Goal: Information Seeking & Learning: Learn about a topic

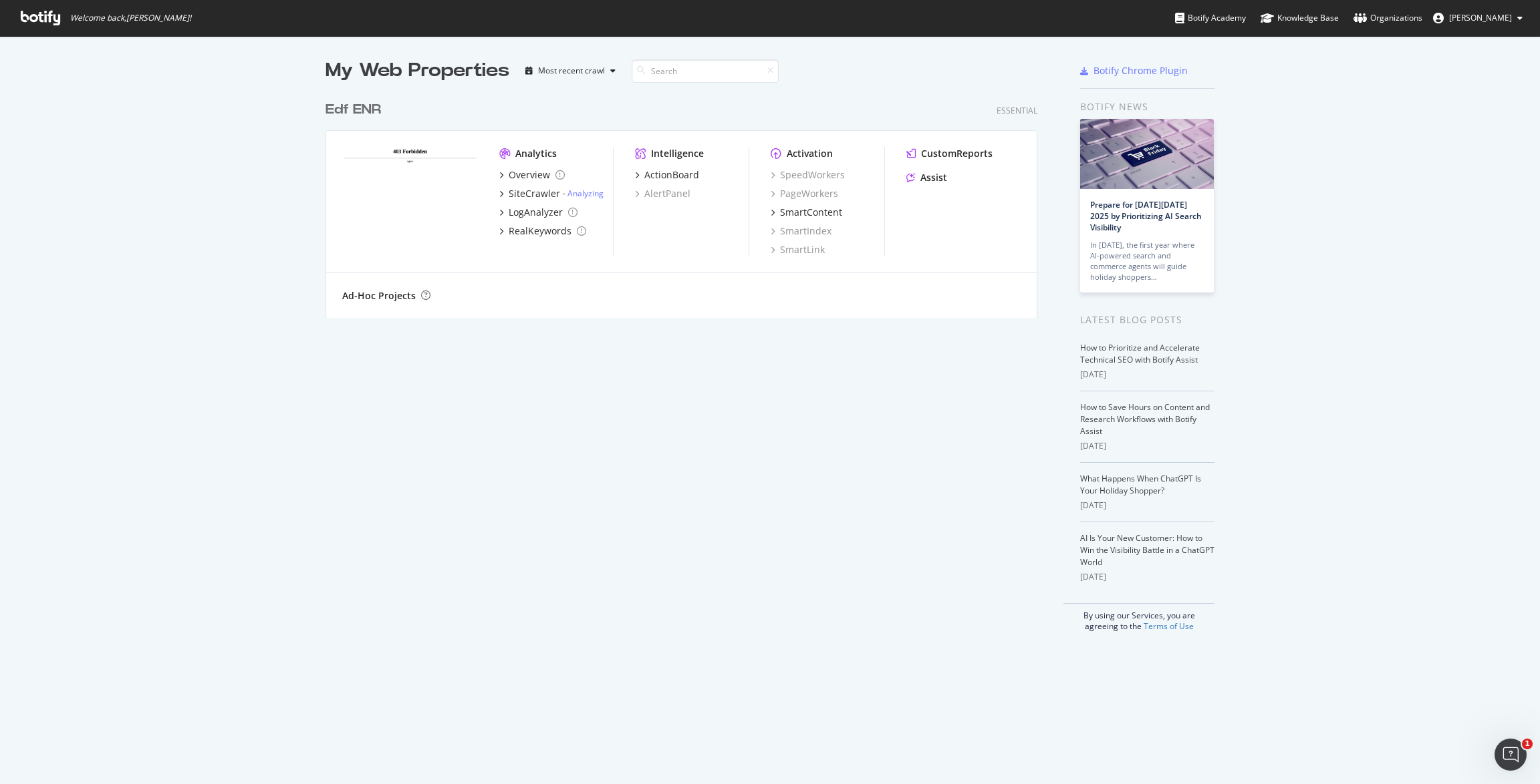
click at [375, 108] on div "Edf ENR" at bounding box center [353, 110] width 55 height 19
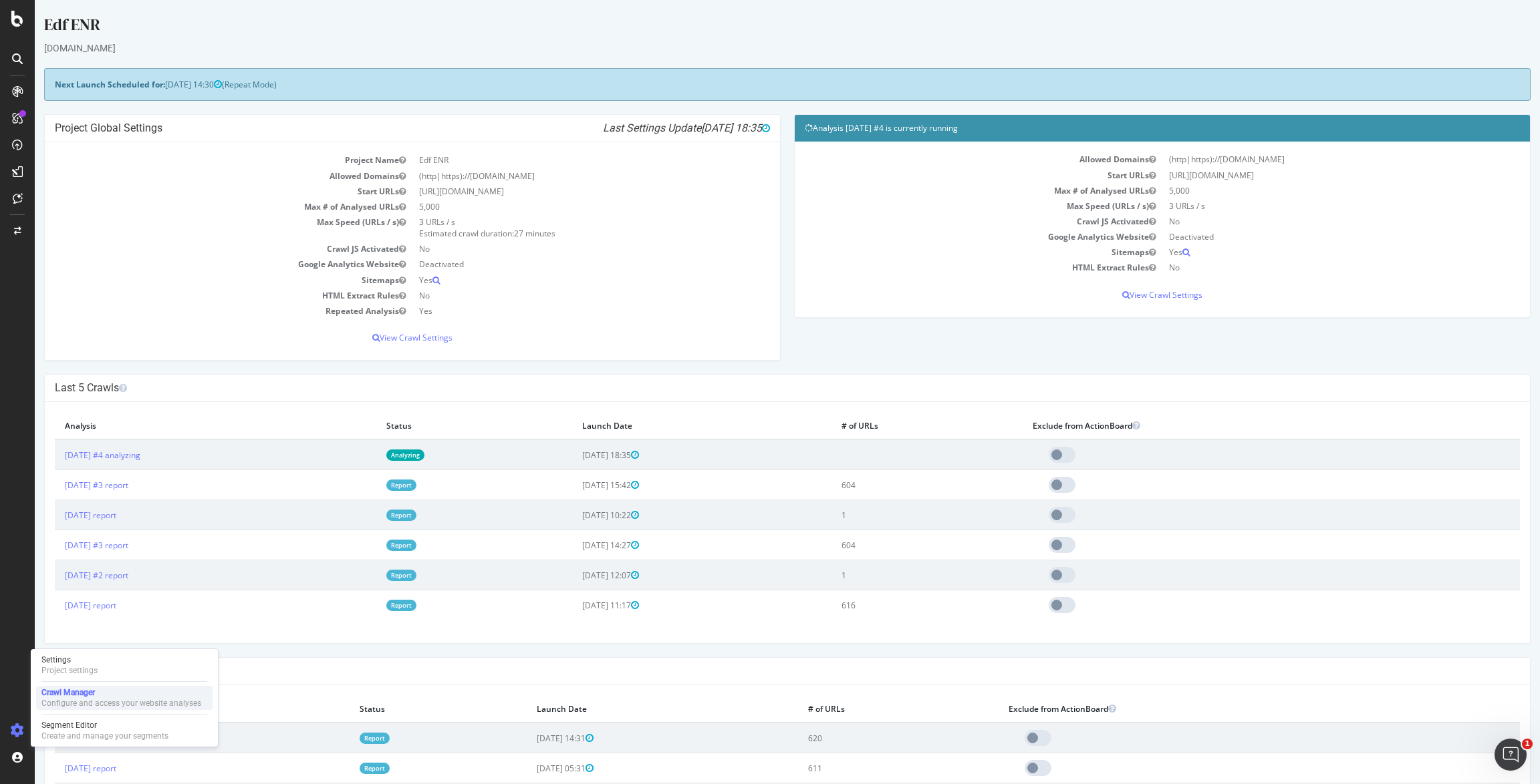
click at [77, 699] on div "Configure and access your website analyses" at bounding box center [121, 703] width 160 height 11
click at [411, 336] on p "View Crawl Settings" at bounding box center [412, 337] width 715 height 11
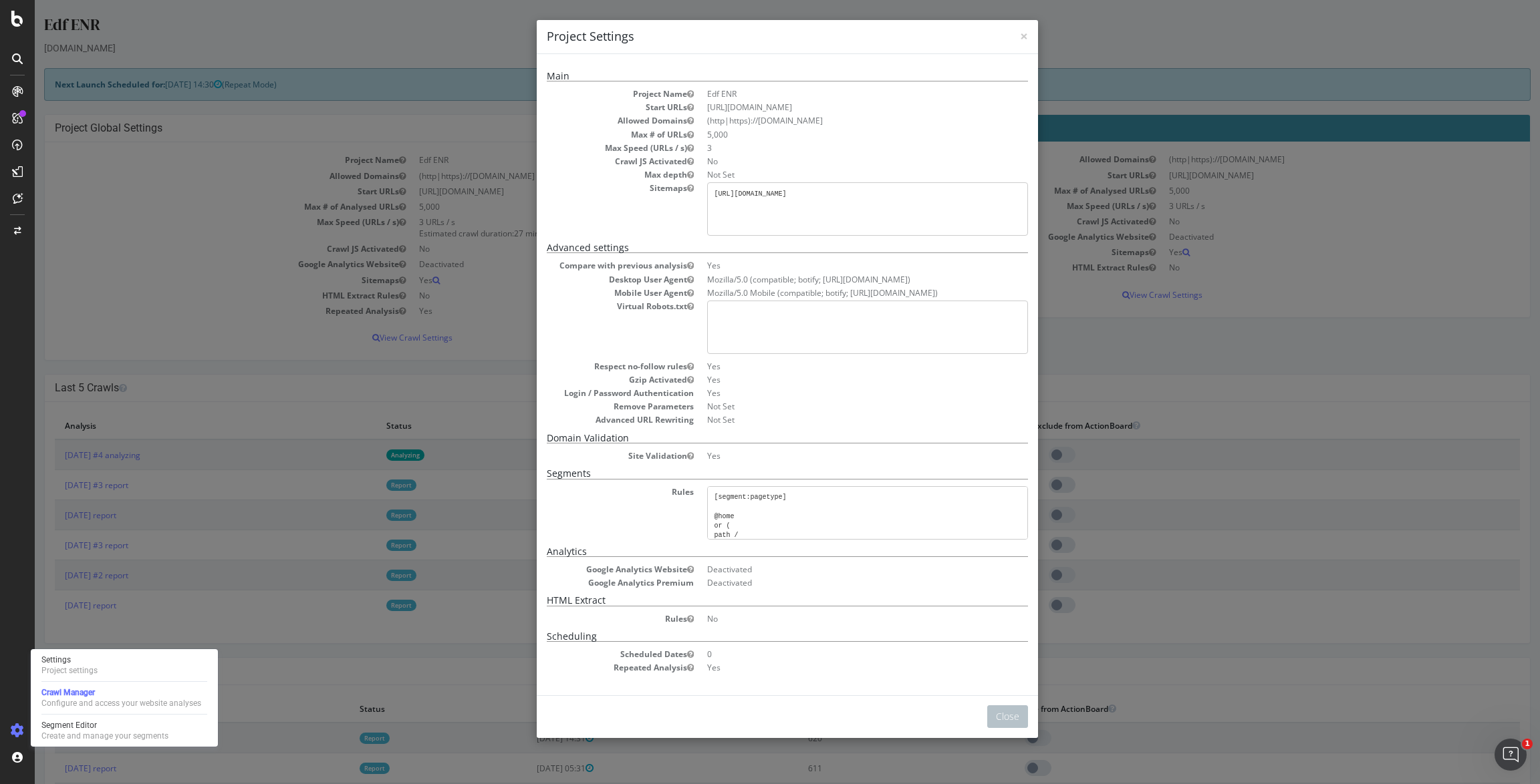
click at [1018, 35] on h4 "Project Settings" at bounding box center [787, 37] width 482 height 17
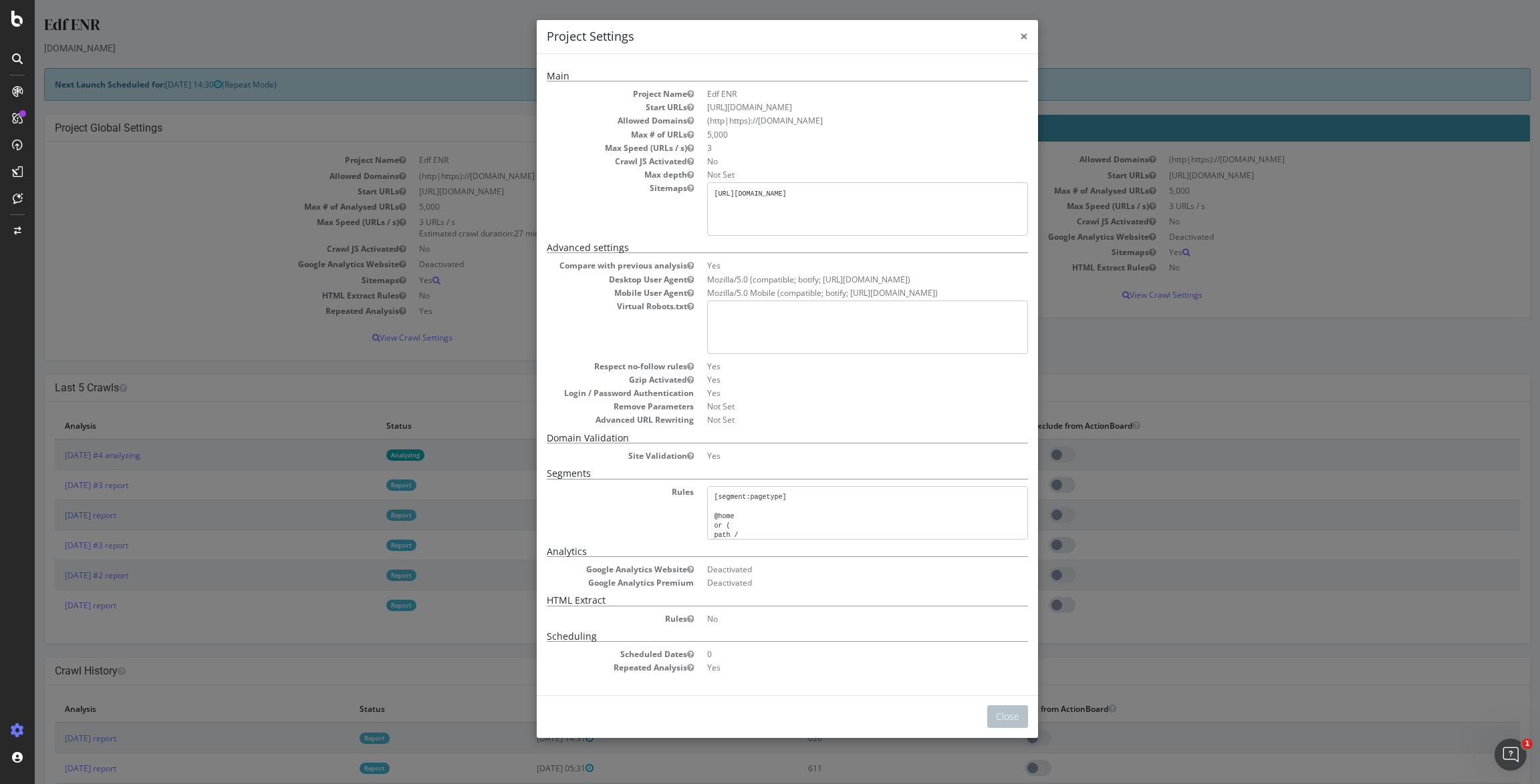
click at [1024, 41] on span "×" at bounding box center [1024, 36] width 8 height 19
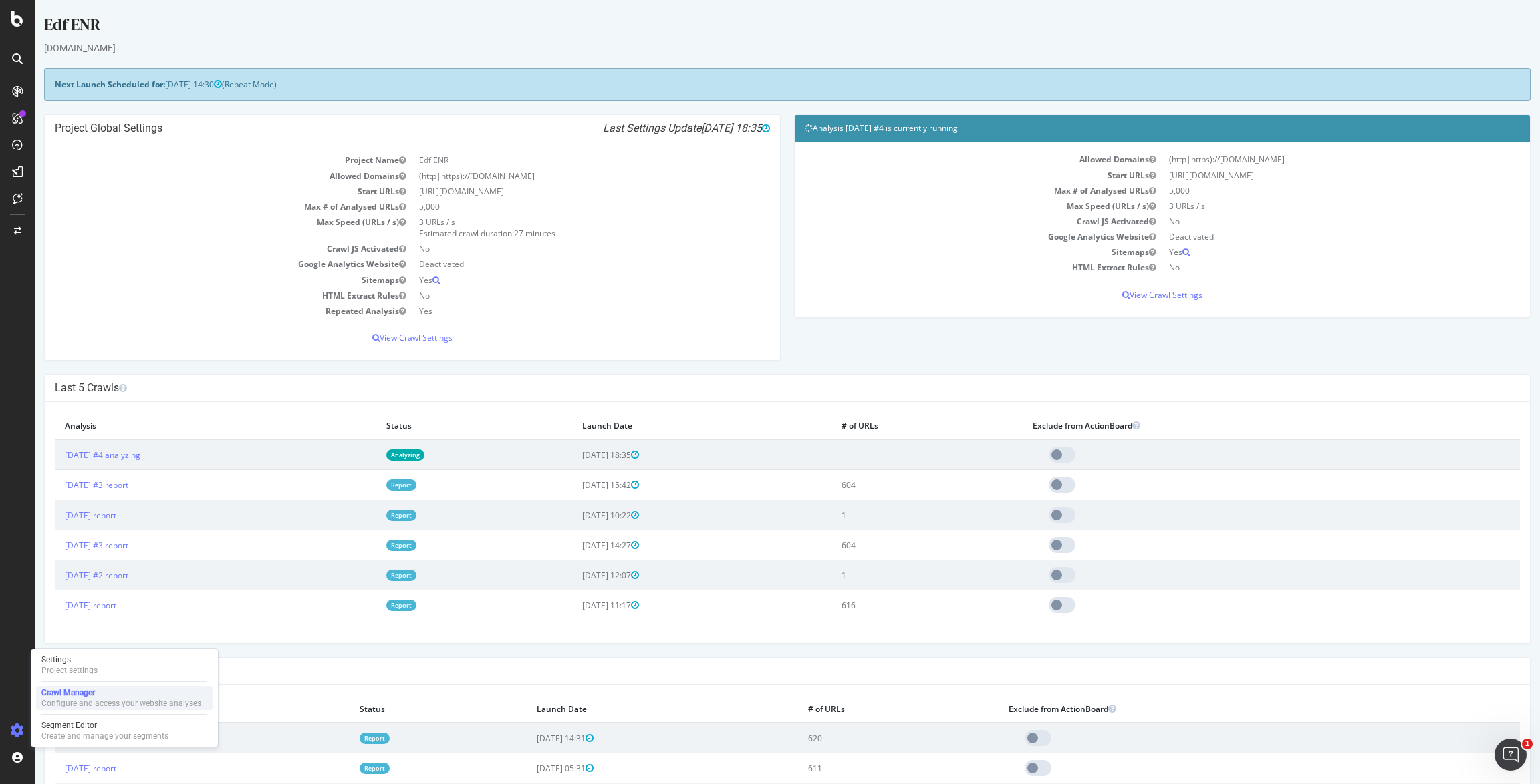
click at [88, 690] on div "Crawl Manager" at bounding box center [121, 693] width 160 height 11
click at [93, 671] on div "Project settings" at bounding box center [69, 671] width 56 height 11
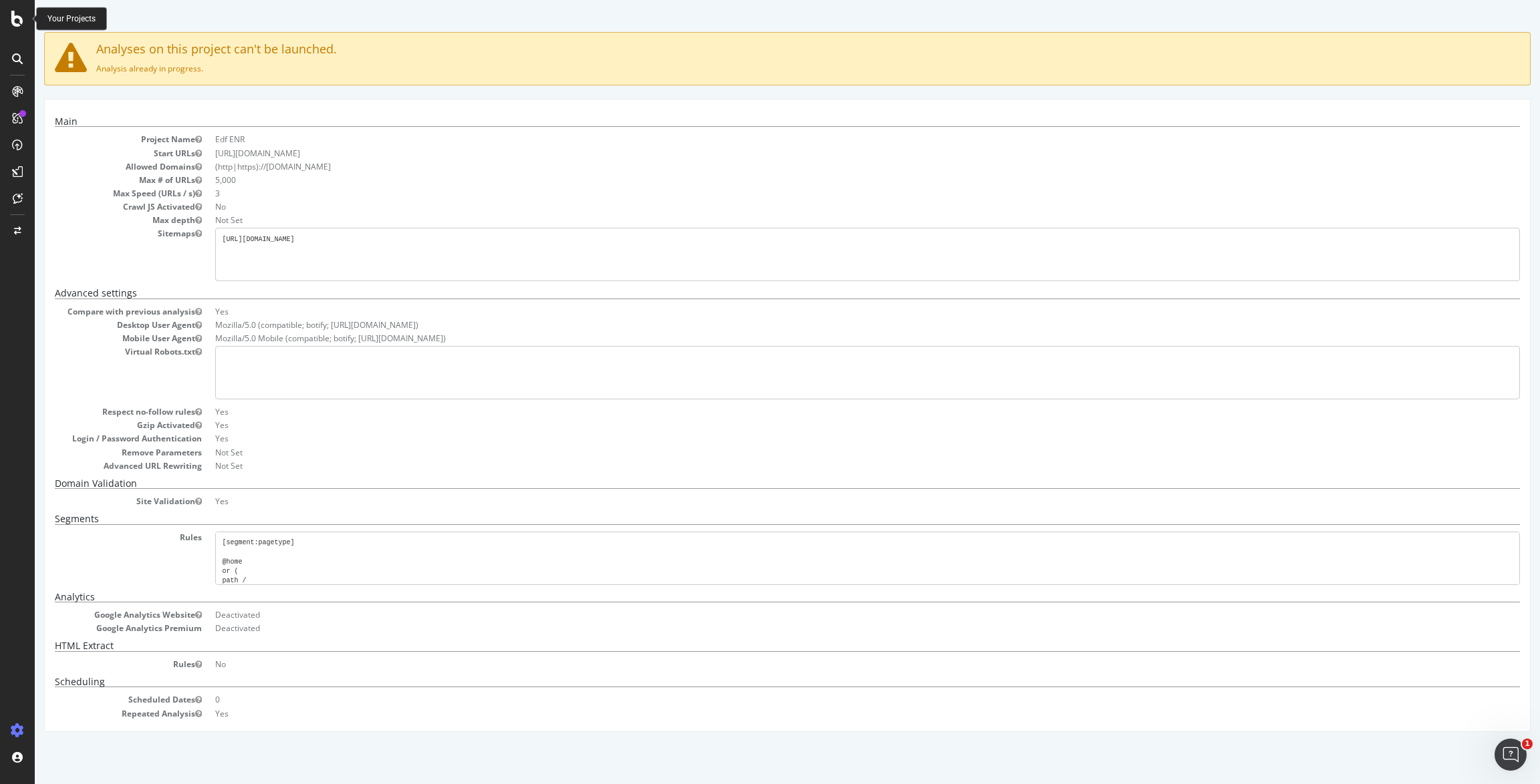
click at [20, 25] on icon at bounding box center [17, 19] width 12 height 16
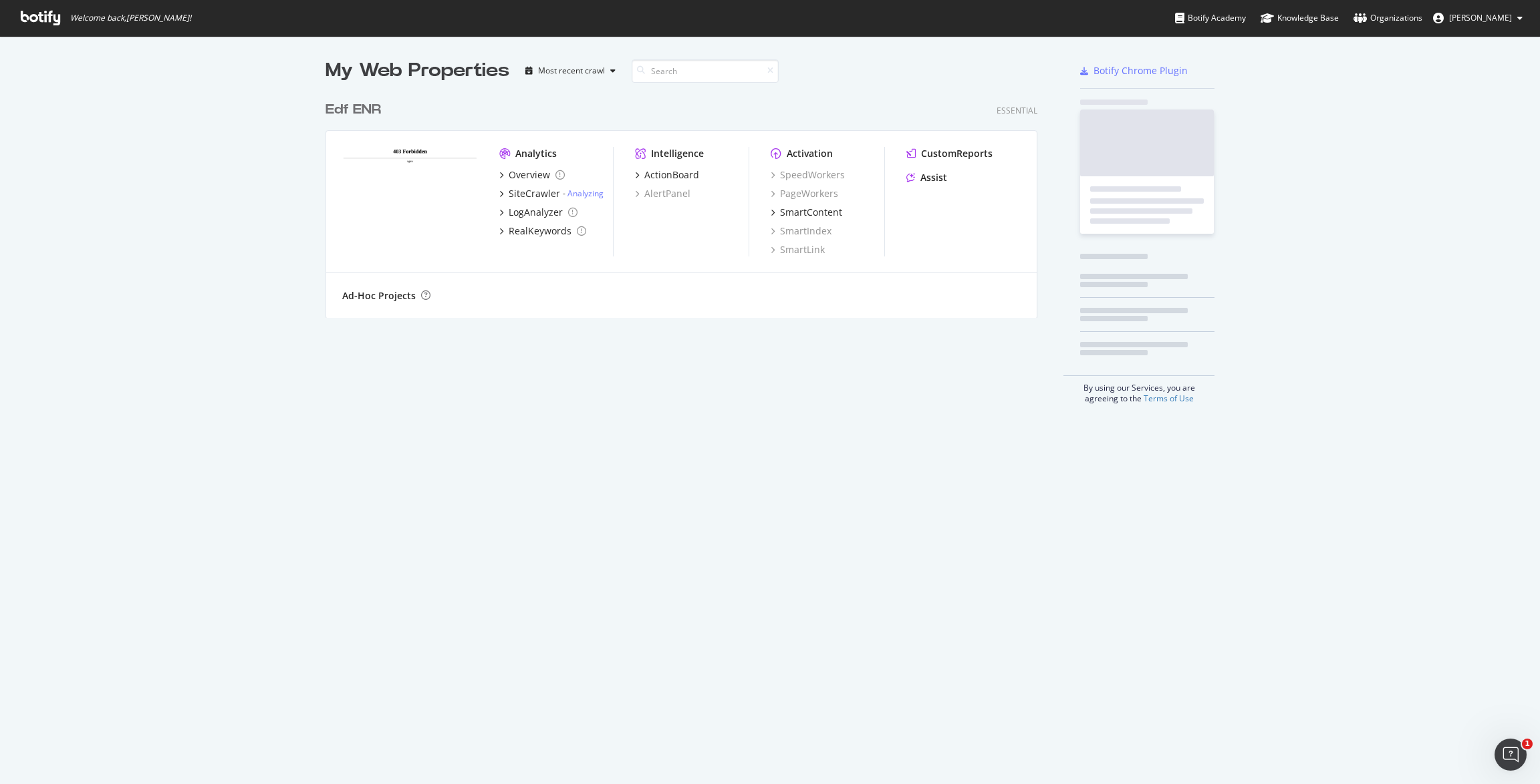
scroll to position [784, 1540]
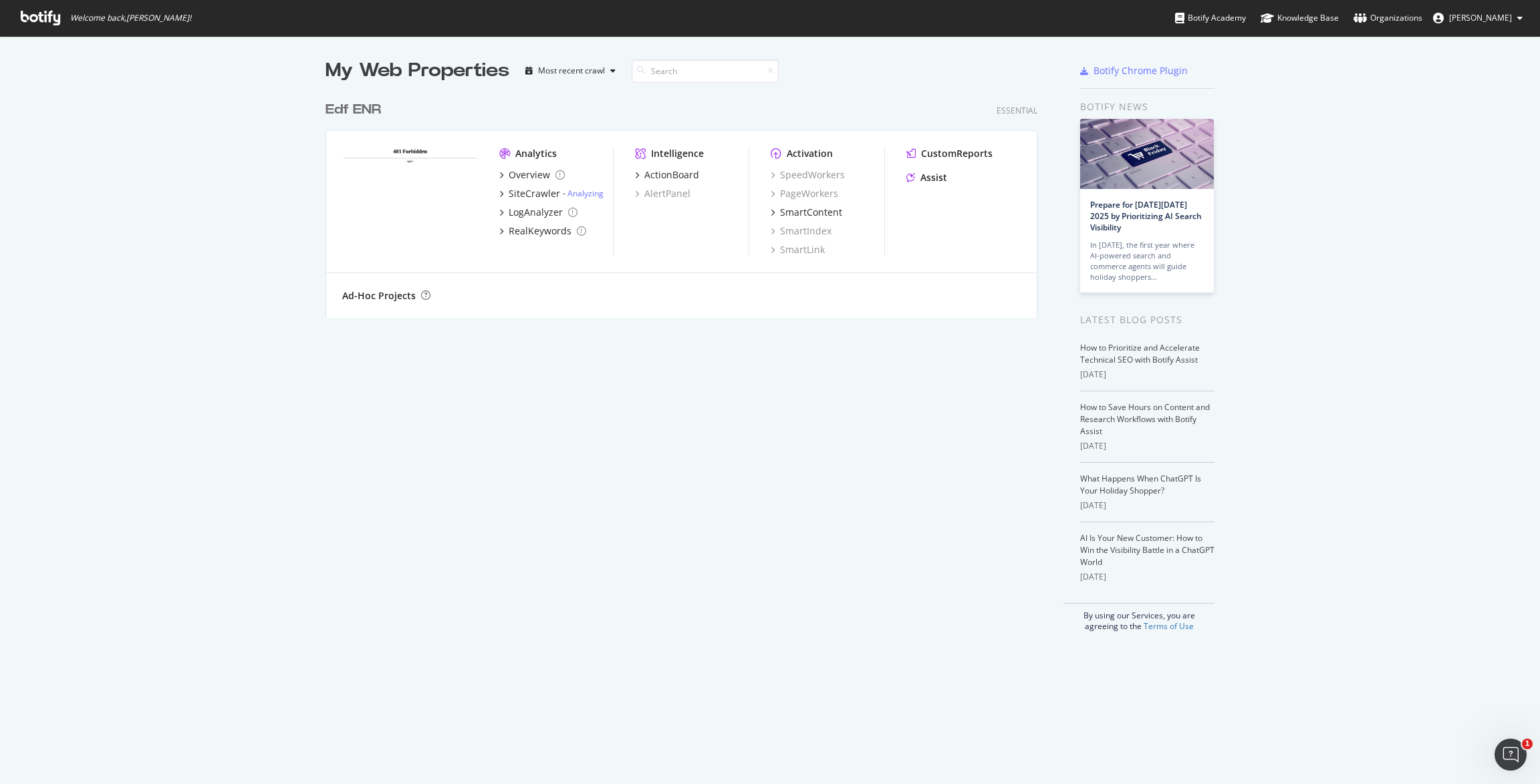
click at [374, 106] on div "Edf ENR" at bounding box center [353, 110] width 55 height 19
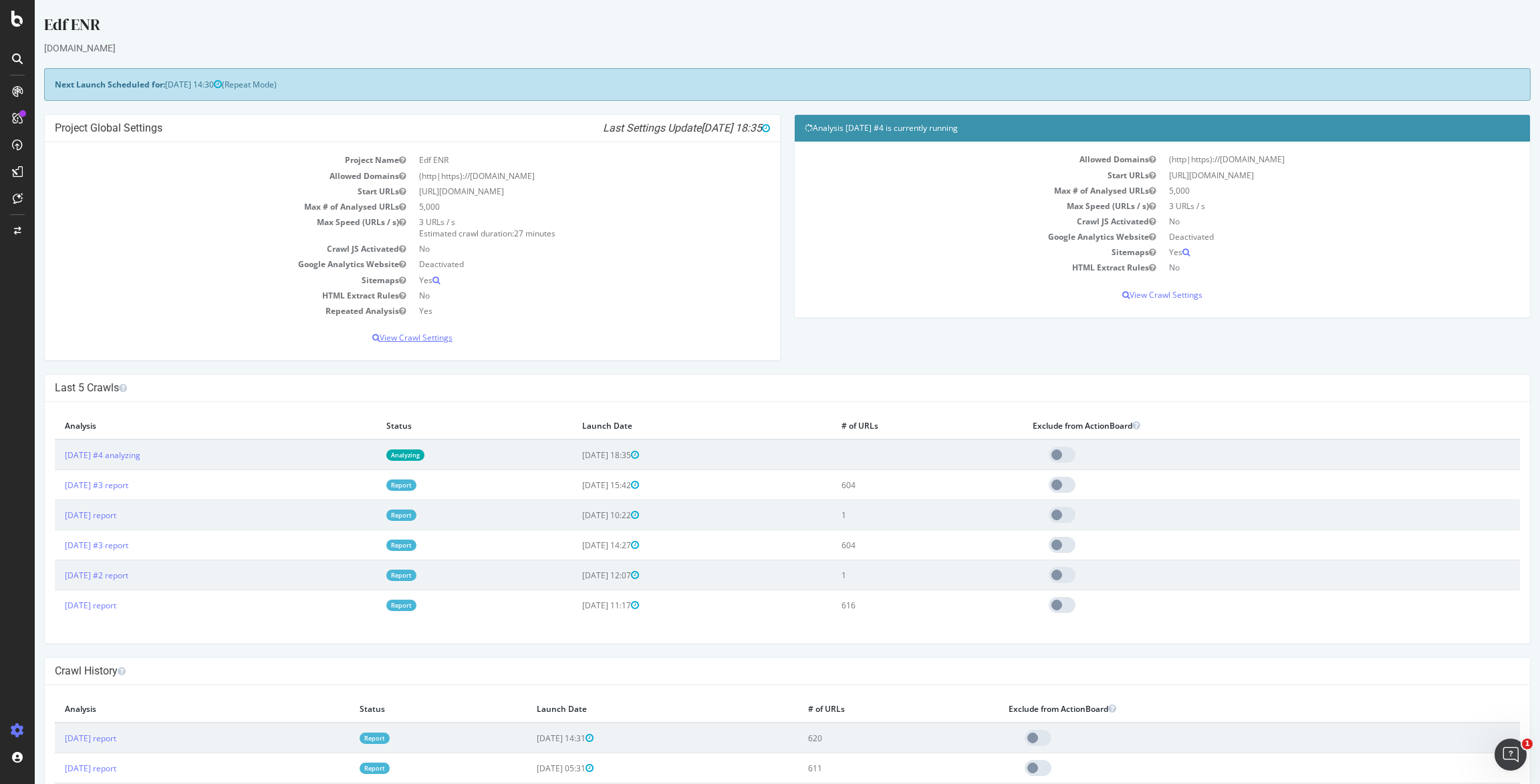
click at [413, 339] on p "View Crawl Settings" at bounding box center [412, 337] width 715 height 11
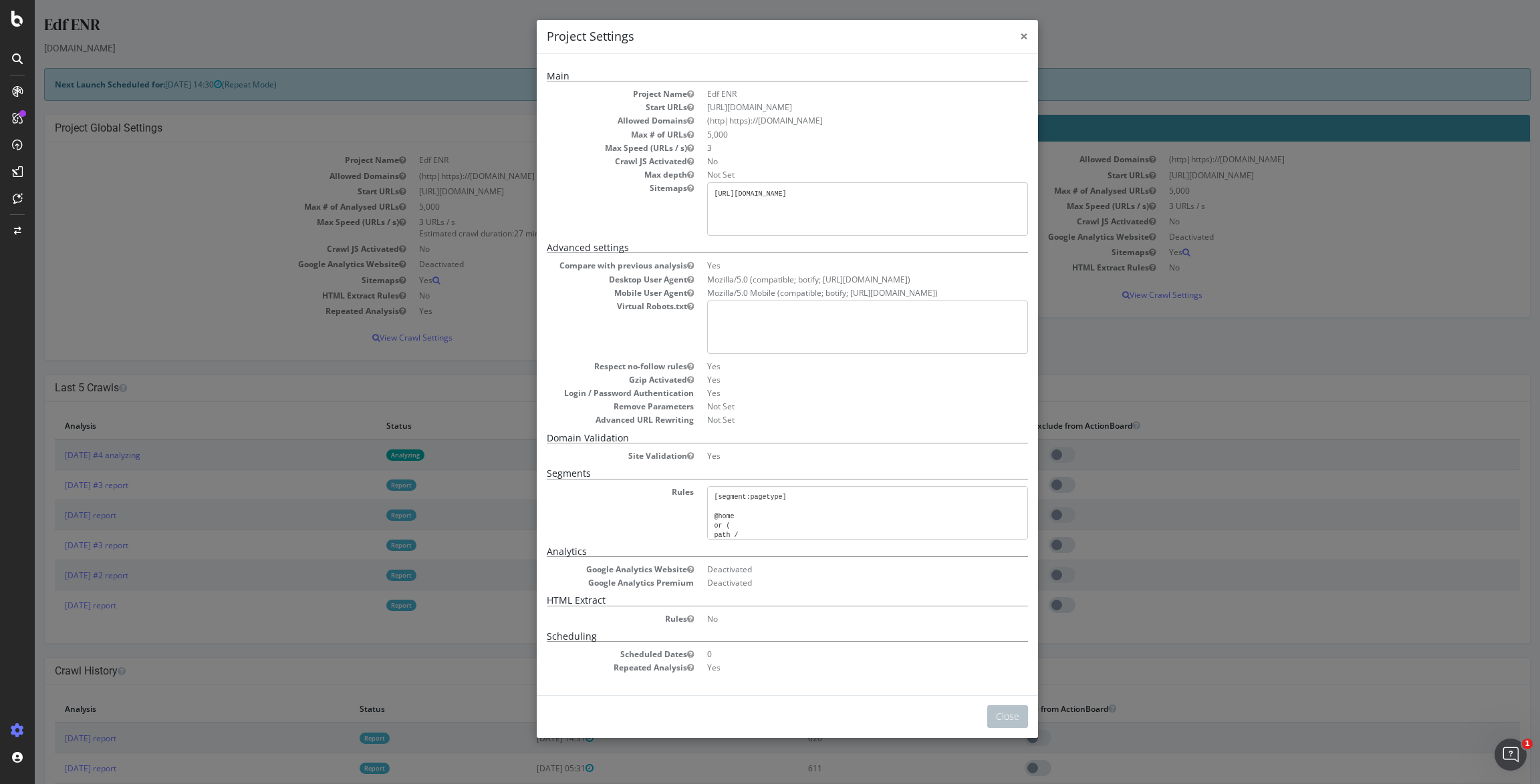
click at [1020, 33] on span "×" at bounding box center [1024, 36] width 8 height 19
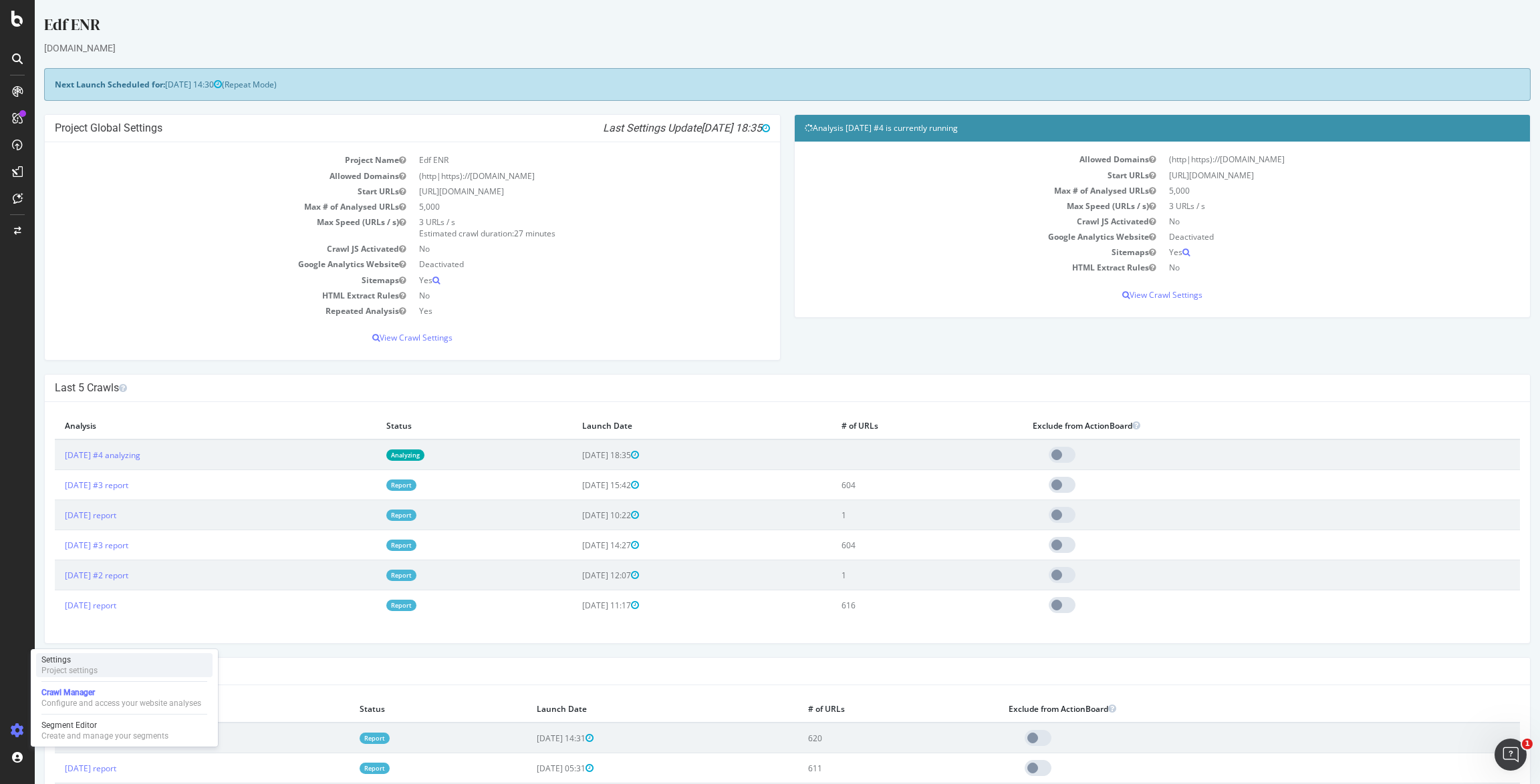
click at [77, 670] on div "Project settings" at bounding box center [69, 671] width 56 height 11
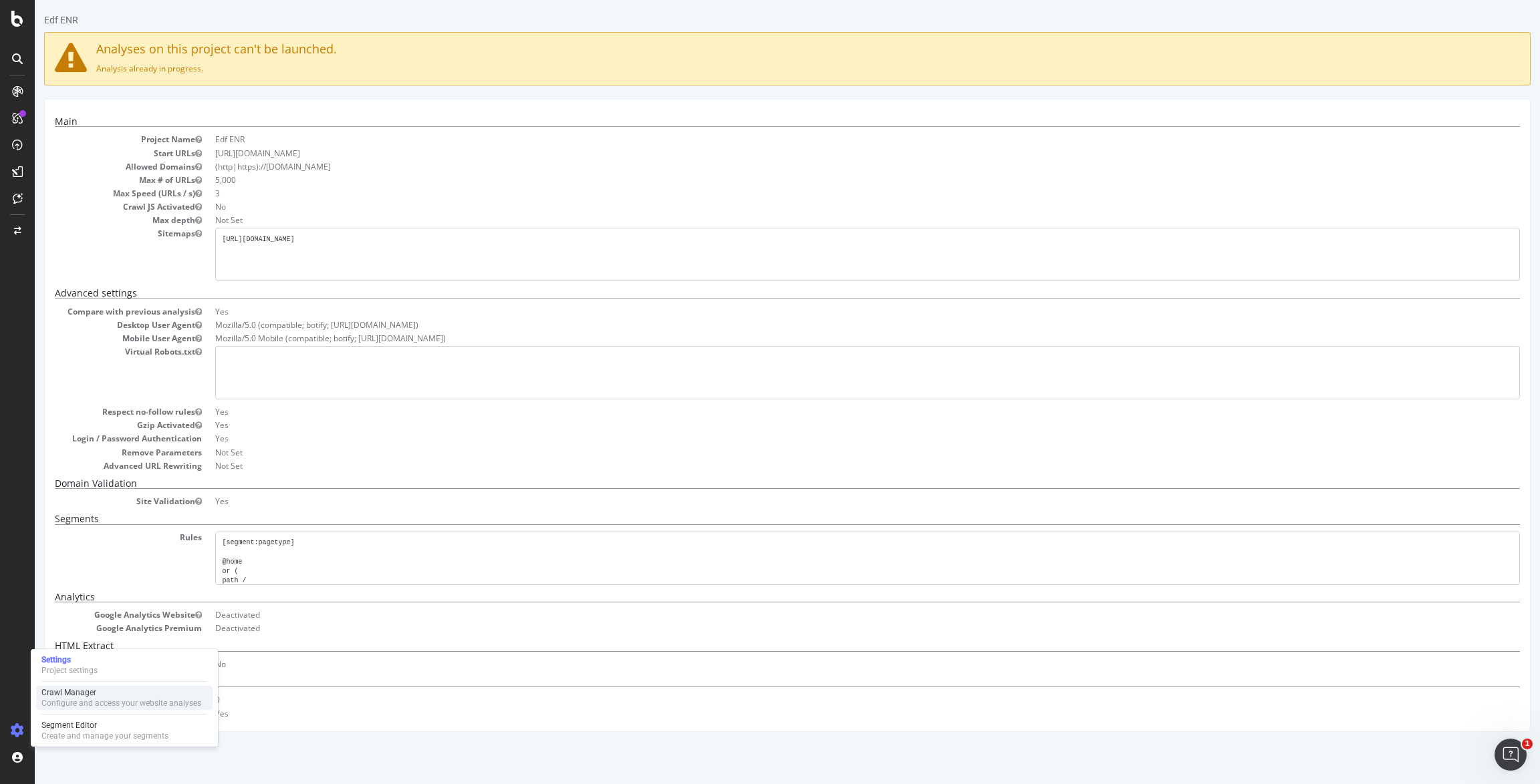
click at [79, 692] on div "Crawl Manager" at bounding box center [121, 693] width 160 height 11
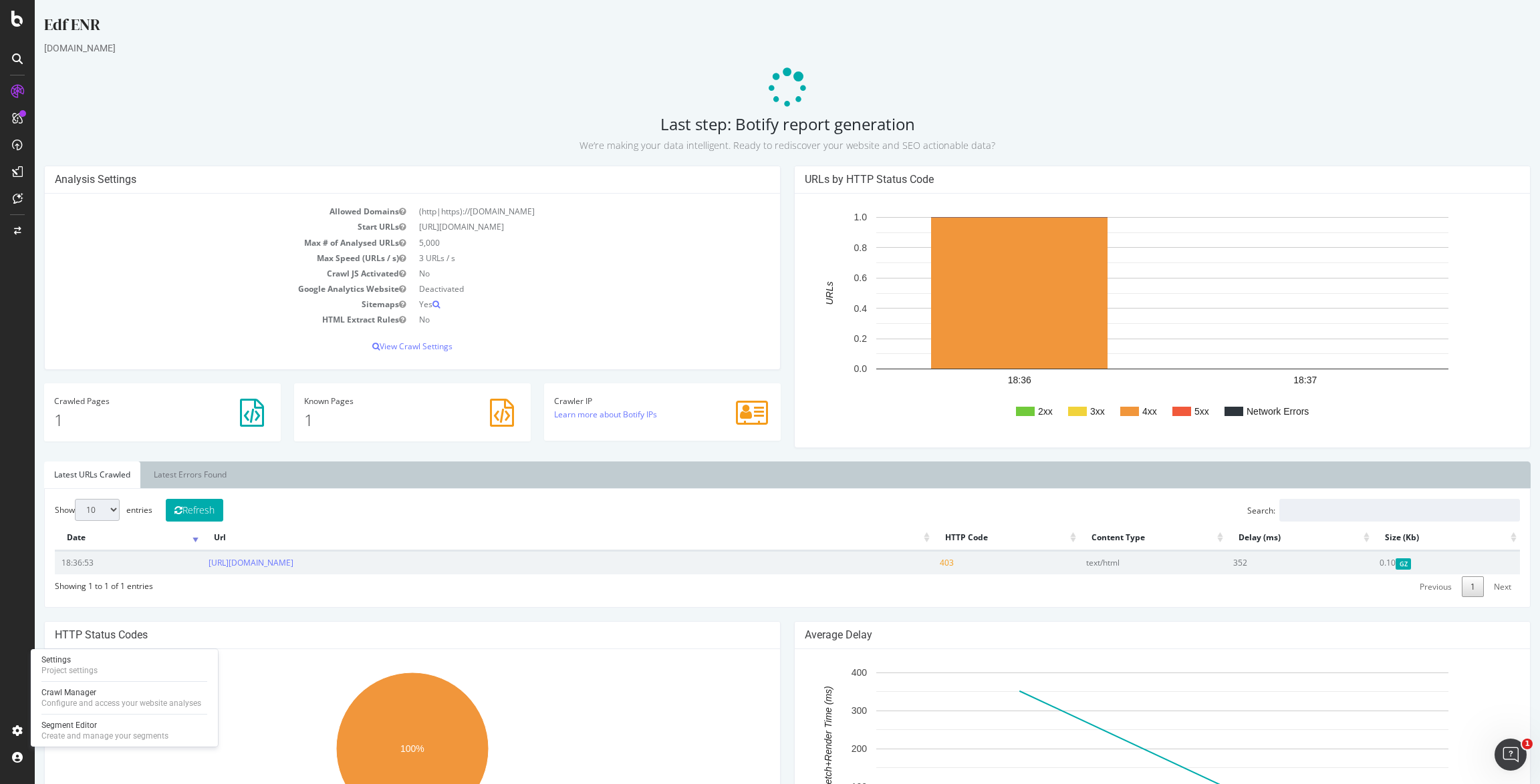
click at [569, 399] on h4 "Crawler IP" at bounding box center [662, 401] width 217 height 9
click at [749, 410] on icon at bounding box center [752, 412] width 32 height 28
click at [596, 412] on link "Learn more about Botify IPs" at bounding box center [605, 414] width 103 height 11
